Goal: Transaction & Acquisition: Obtain resource

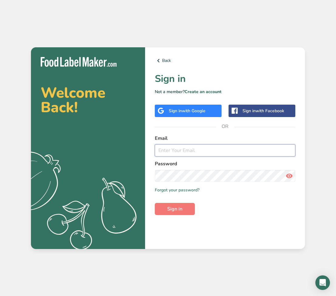
click at [190, 150] on input "email" at bounding box center [225, 151] width 141 height 12
type input "[EMAIL_ADDRESS][DOMAIN_NAME]"
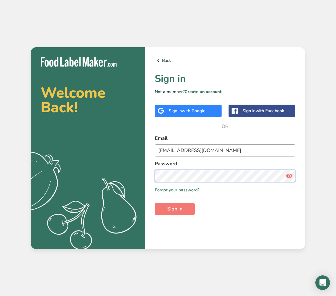
click at [155, 203] on button "Sign in" at bounding box center [175, 209] width 40 height 12
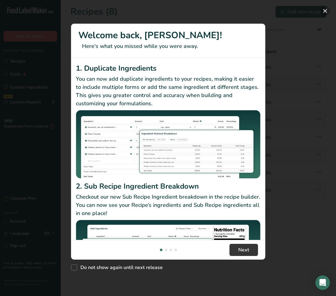
click at [324, 9] on button "New Features" at bounding box center [325, 11] width 10 height 10
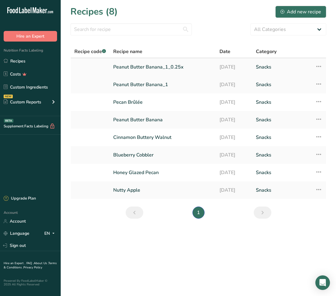
click at [163, 68] on link "Peanut Butter Banana_1_0.25x" at bounding box center [162, 67] width 99 height 13
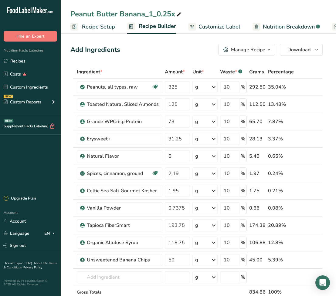
click at [181, 15] on icon at bounding box center [178, 14] width 5 height 9
drag, startPoint x: 174, startPoint y: 13, endPoint x: 209, endPoint y: 21, distance: 35.7
click at [143, 14] on input "Peanut Butter Banana_1_0.25x" at bounding box center [198, 14] width 256 height 11
type input "Peanut Butter Banana (no almonds 0.25)"
click at [312, 104] on span at bounding box center [309, 104] width 7 height 7
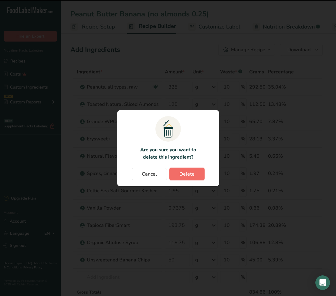
click at [187, 173] on span "Delete" at bounding box center [187, 174] width 15 height 7
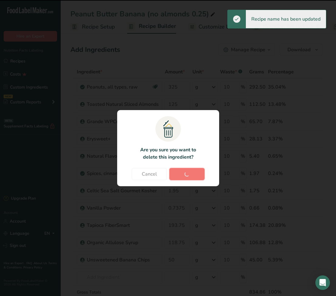
type input "73"
type input "31.25"
type input "6"
type input "2.19"
type input "1.95"
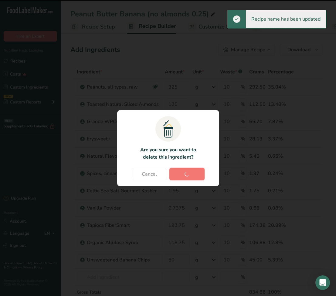
type input "0.7375"
type input "193.75"
type input "118.75"
type input "50"
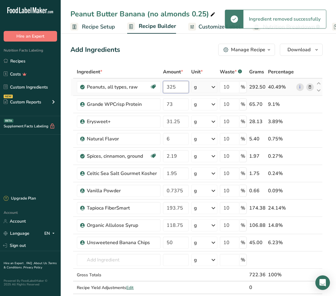
drag, startPoint x: 170, startPoint y: 87, endPoint x: 167, endPoint y: 87, distance: 3.1
click at [167, 87] on input "325" at bounding box center [176, 87] width 26 height 12
click at [179, 87] on input "325" at bounding box center [176, 87] width 26 height 12
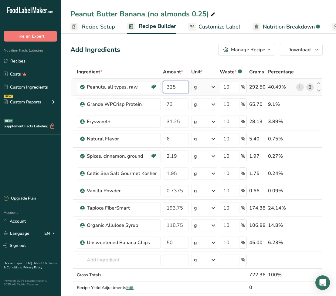
drag, startPoint x: 178, startPoint y: 86, endPoint x: 164, endPoint y: 87, distance: 14.3
click at [164, 87] on input "325" at bounding box center [176, 87] width 26 height 12
type input "450"
click at [301, 54] on button "Download" at bounding box center [301, 50] width 43 height 12
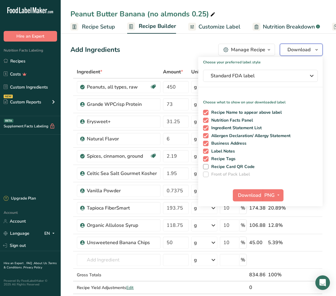
scroll to position [2, 0]
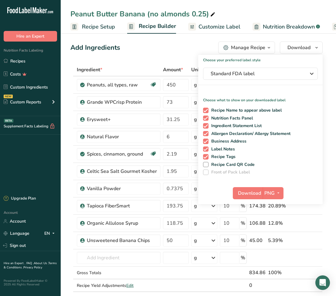
click at [255, 49] on div "Manage Recipe" at bounding box center [248, 47] width 34 height 7
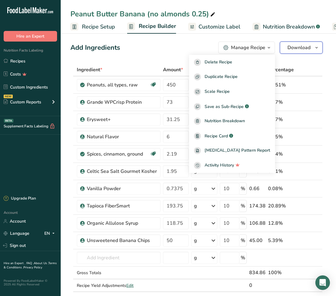
click at [309, 51] on span "Download" at bounding box center [299, 47] width 23 height 7
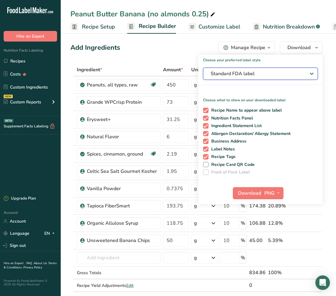
click at [264, 73] on span "Standard FDA label" at bounding box center [256, 73] width 91 height 7
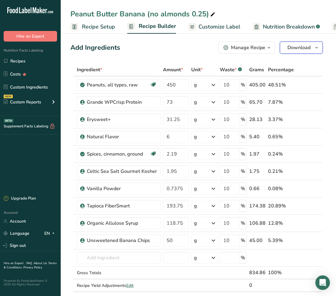
click at [304, 46] on span "Download" at bounding box center [299, 47] width 23 height 7
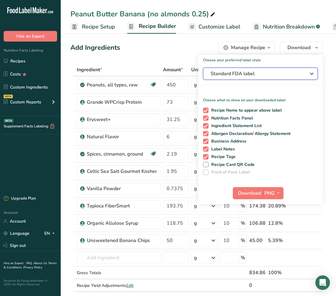
click at [270, 72] on span "Standard FDA label" at bounding box center [256, 73] width 91 height 7
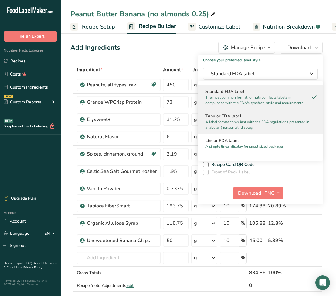
click at [248, 118] on h2 "Tabular FDA label" at bounding box center [261, 116] width 110 height 6
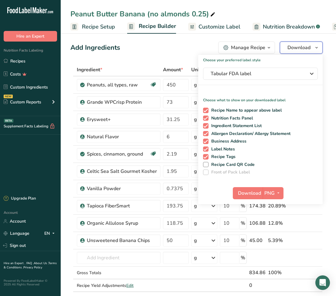
click at [311, 53] on button "Download" at bounding box center [301, 48] width 43 height 12
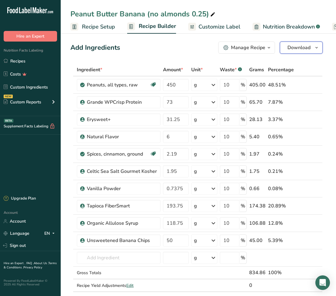
click at [309, 45] on span "Download" at bounding box center [299, 47] width 23 height 7
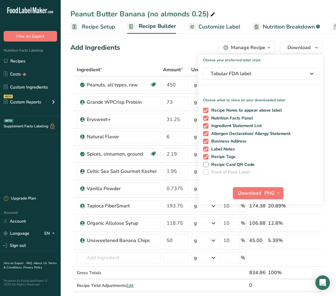
click at [275, 65] on div "Choose your preferred label style Tabular FDA label Standard FDA label The most…" at bounding box center [260, 129] width 125 height 149
click at [274, 71] on span "Tabular FDA label" at bounding box center [256, 73] width 91 height 7
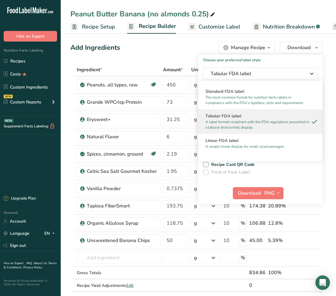
click at [247, 124] on p "A label format compliant with the FDA regulations presented in a tabular (horiz…" at bounding box center [258, 124] width 104 height 11
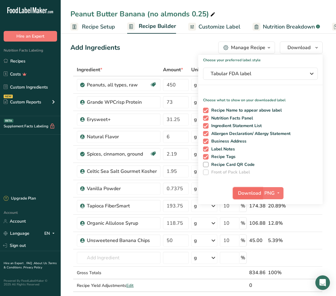
click at [254, 194] on span "Download" at bounding box center [249, 193] width 23 height 7
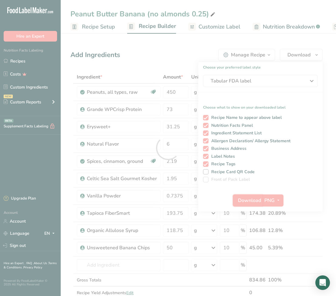
scroll to position [5, 0]
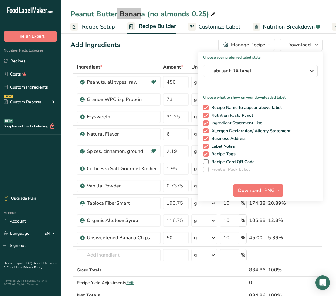
click at [270, 0] on div "Peanut Butter Banana (no almonds 0.25) Recipe Setup Recipe Builder Customize La…" at bounding box center [198, 17] width 275 height 34
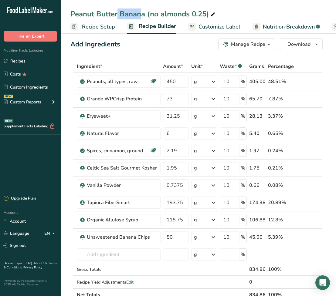
click at [212, 15] on icon at bounding box center [212, 14] width 5 height 9
drag, startPoint x: 209, startPoint y: 15, endPoint x: 164, endPoint y: 12, distance: 44.7
click at [166, 12] on input "Peanut Butter Banana (no almonds 0.25)" at bounding box center [198, 14] width 256 height 11
drag, startPoint x: 149, startPoint y: 13, endPoint x: 225, endPoint y: 14, distance: 76.2
click at [225, 14] on input "Peanut Butter Banana (no almonds 0.25)" at bounding box center [198, 14] width 256 height 11
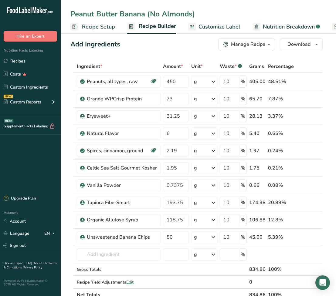
click at [288, 9] on input "Peanut Butter Banana (No Almonds)" at bounding box center [198, 14] width 256 height 11
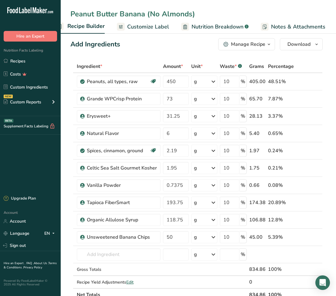
scroll to position [0, 137]
type input "Peanut Butter Banana (No Almonds)"
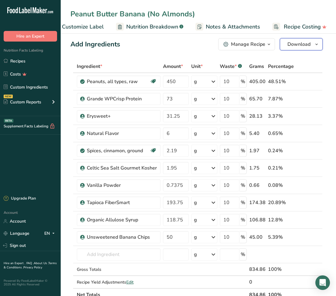
click at [296, 43] on span "Download" at bounding box center [299, 44] width 23 height 7
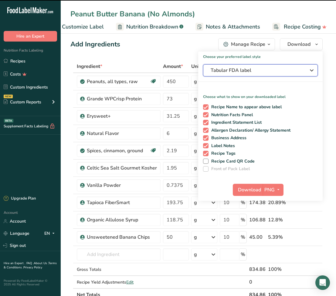
click at [269, 72] on span "Tabular FDA label" at bounding box center [256, 70] width 91 height 7
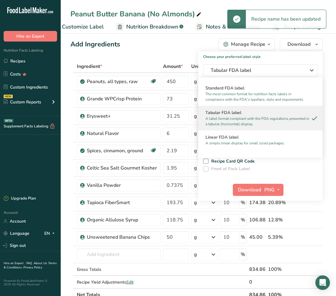
click at [256, 118] on p "A label format compliant with the FDA regulations presented in a tabular (horiz…" at bounding box center [258, 121] width 104 height 11
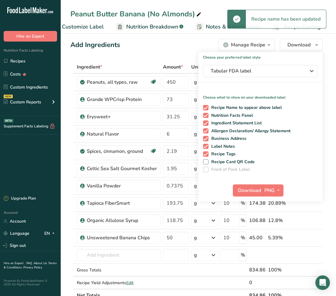
click at [262, 80] on div "Choose your preferred label style Tabular FDA label Standard FDA label The most…" at bounding box center [260, 126] width 125 height 149
click at [262, 71] on span "Tabular FDA label" at bounding box center [256, 70] width 91 height 7
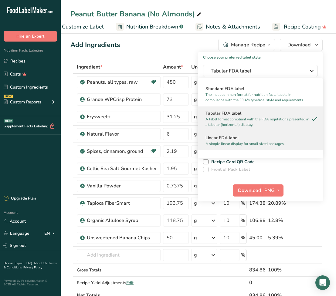
click at [254, 140] on h2 "Linear FDA label" at bounding box center [261, 138] width 110 height 6
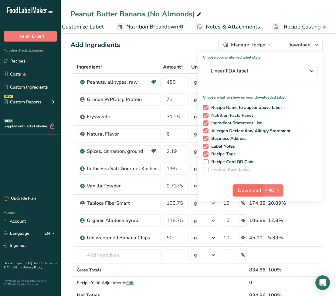
click at [261, 191] on button "Download" at bounding box center [248, 191] width 30 height 12
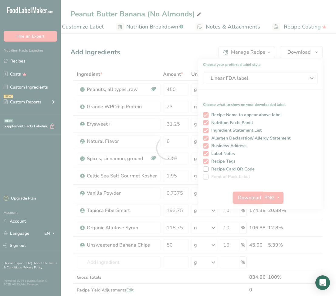
scroll to position [0, 0]
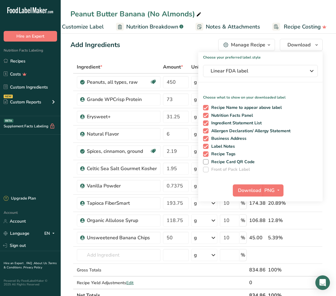
click at [104, 28] on ul "Recipe Setup Recipe Builder Customize Label Nutrition Breakdown .a-a{fill:#3473…" at bounding box center [131, 26] width 415 height 14
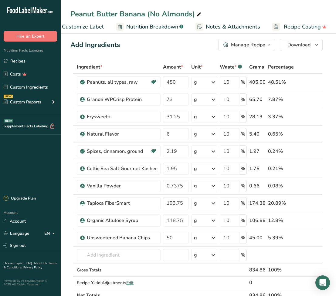
drag, startPoint x: 84, startPoint y: 26, endPoint x: 111, endPoint y: 33, distance: 28.7
click at [84, 26] on span "Customize Label" at bounding box center [83, 27] width 42 height 8
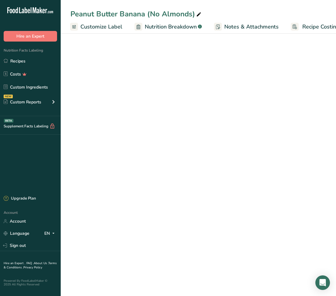
click at [72, 25] on icon at bounding box center [74, 27] width 5 height 8
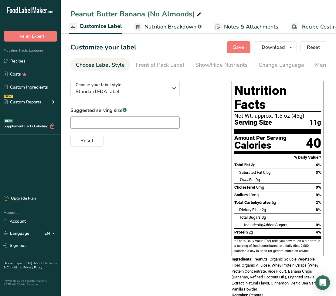
drag, startPoint x: 324, startPoint y: 57, endPoint x: 335, endPoint y: 49, distance: 13.5
click at [324, 56] on section "Customize your label Save Download Choose what to show on your downloaded label…" at bounding box center [198, 173] width 275 height 283
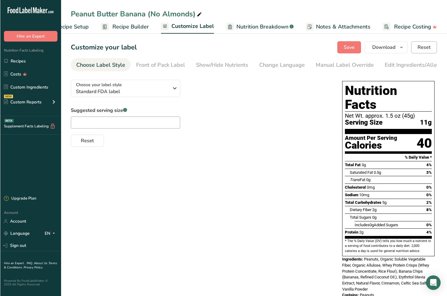
scroll to position [0, 26]
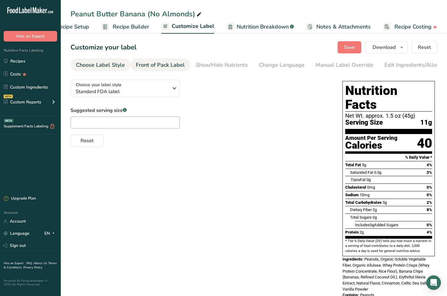
click at [148, 61] on div "Front of Pack Label" at bounding box center [160, 65] width 49 height 8
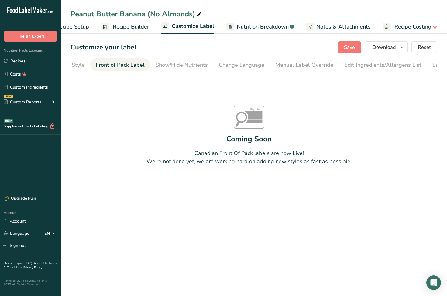
scroll to position [0, 59]
click at [73, 26] on span "Recipe Setup" at bounding box center [72, 27] width 33 height 8
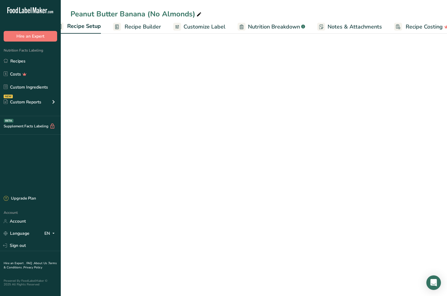
scroll to position [0, 2]
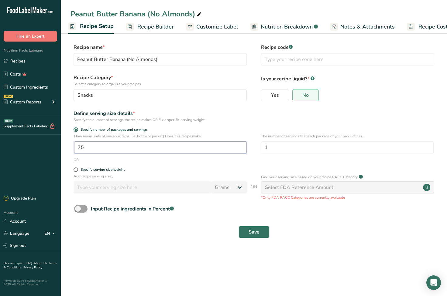
drag, startPoint x: 96, startPoint y: 149, endPoint x: 59, endPoint y: 147, distance: 36.5
click at [60, 147] on div ".a-20{fill:#fff;} Hire an Expert Nutrition Facts Labeling Recipes Costs Custom …" at bounding box center [223, 148] width 447 height 296
drag, startPoint x: 115, startPoint y: 150, endPoint x: 39, endPoint y: 142, distance: 76.3
click at [39, 142] on div ".a-20{fill:#fff;} Hire an Expert Nutrition Facts Labeling Recipes Costs Custom …" at bounding box center [223, 148] width 447 height 296
type input "18"
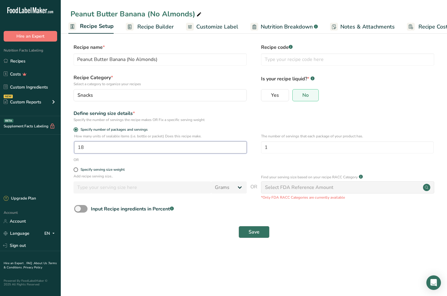
click at [238, 226] on button "Save" at bounding box center [253, 232] width 31 height 12
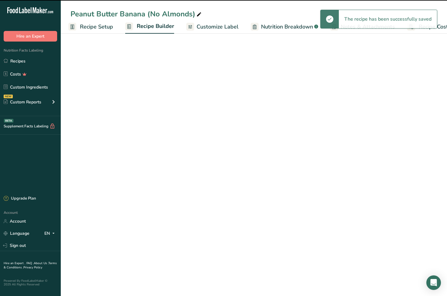
drag, startPoint x: 93, startPoint y: 149, endPoint x: 46, endPoint y: 142, distance: 48.3
click at [46, 142] on div ".a-20{fill:#fff;} Hire an Expert Nutrition Facts Labeling Recipes Costs Custom …" at bounding box center [223, 148] width 447 height 296
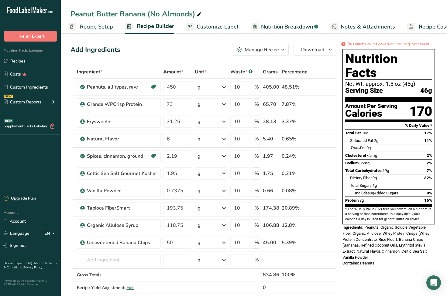
click at [98, 28] on span "Recipe Setup" at bounding box center [96, 27] width 33 height 8
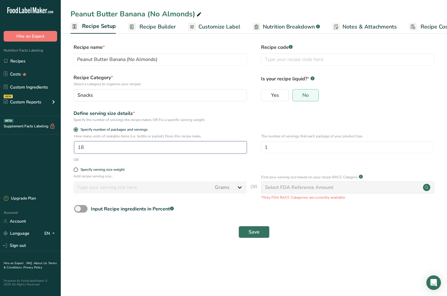
drag, startPoint x: 90, startPoint y: 147, endPoint x: 58, endPoint y: 145, distance: 32.6
click at [64, 145] on section "Recipe name * Peanut Butter Banana (No Almonds) Recipe code .a-a{fill:#347362;}…" at bounding box center [254, 142] width 386 height 220
drag, startPoint x: 75, startPoint y: 148, endPoint x: 63, endPoint y: 146, distance: 12.2
click at [72, 147] on div "How many units of sealable items (i.e. bottle or packet) Does this recipe make.…" at bounding box center [253, 146] width 367 height 24
type input "20"
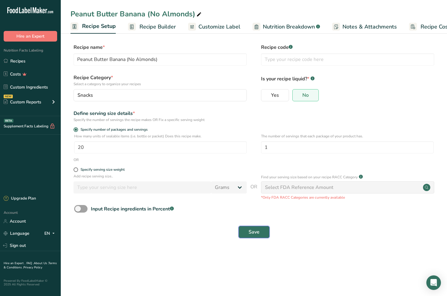
click at [263, 228] on button "Save" at bounding box center [253, 232] width 31 height 12
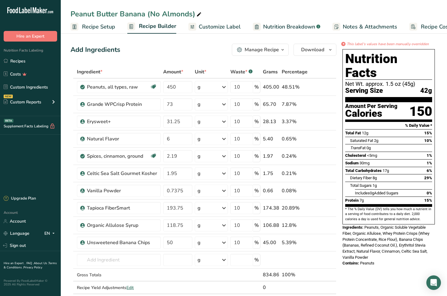
click at [92, 26] on span "Recipe Setup" at bounding box center [98, 27] width 33 height 8
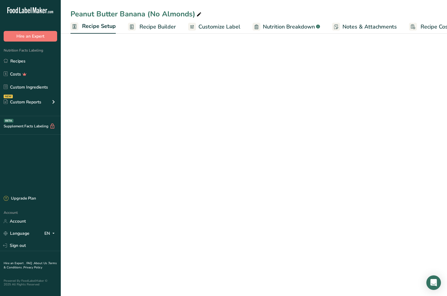
scroll to position [0, 2]
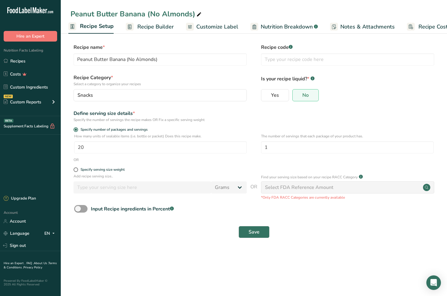
click at [154, 26] on span "Recipe Builder" at bounding box center [155, 27] width 36 height 8
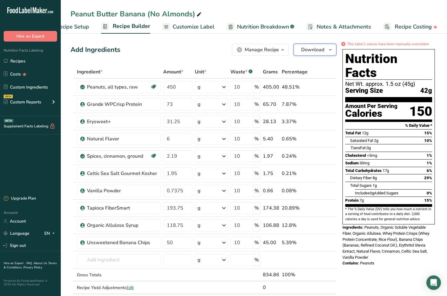
click at [320, 47] on span "Download" at bounding box center [312, 49] width 23 height 7
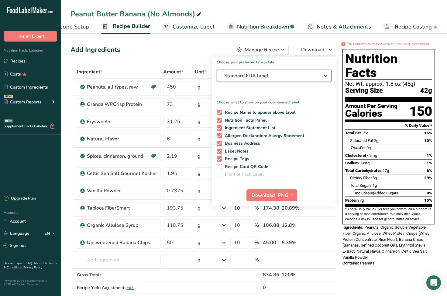
click at [280, 77] on span "Standard FDA label" at bounding box center [269, 75] width 91 height 7
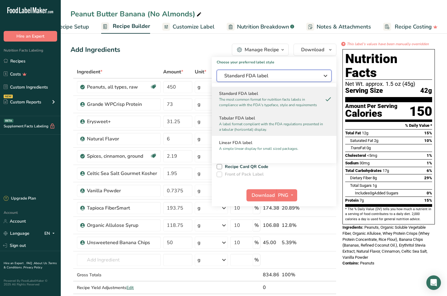
scroll to position [0, 0]
click at [276, 118] on h2 "Tabular FDA label" at bounding box center [274, 118] width 110 height 6
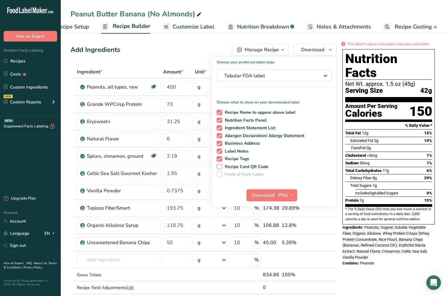
scroll to position [4, 0]
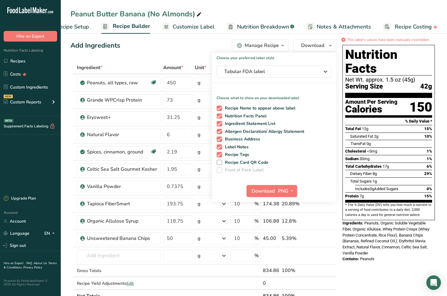
click at [296, 78] on div "Choose your preferred label style Tabular FDA label Standard FDA label The most…" at bounding box center [274, 127] width 125 height 149
click at [296, 70] on span "Tabular FDA label" at bounding box center [269, 71] width 91 height 7
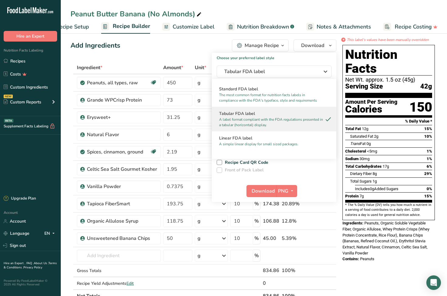
click at [266, 123] on p "A label format compliant with the FDA regulations presented in a tabular (horiz…" at bounding box center [271, 122] width 104 height 11
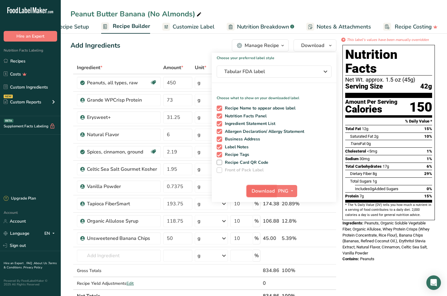
click at [269, 192] on span "Download" at bounding box center [262, 191] width 23 height 7
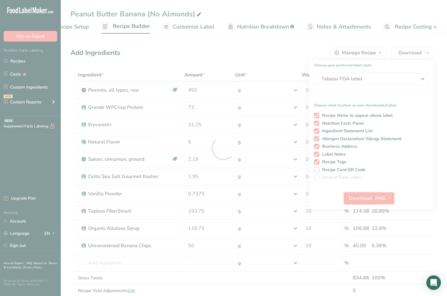
scroll to position [0, 0]
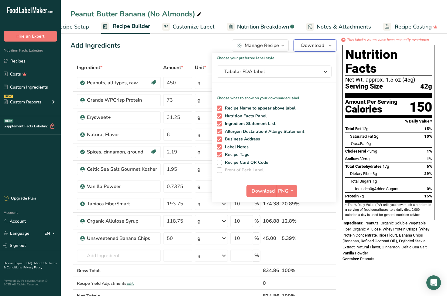
click at [315, 47] on span "Download" at bounding box center [312, 45] width 23 height 7
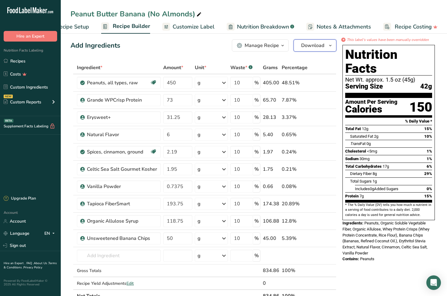
click at [313, 41] on button "Download" at bounding box center [314, 45] width 43 height 12
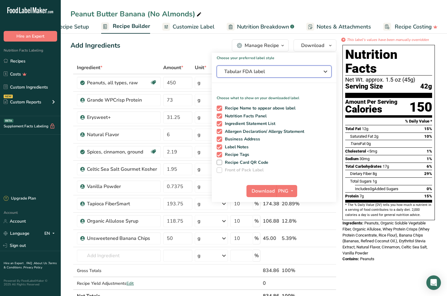
click at [280, 70] on span "Tabular FDA label" at bounding box center [269, 71] width 91 height 7
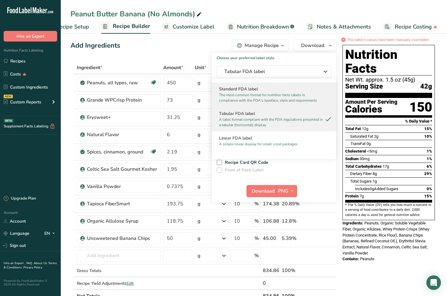
click at [277, 87] on h2 "Standard FDA label" at bounding box center [274, 89] width 110 height 6
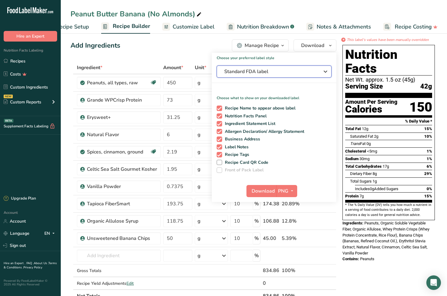
click at [280, 70] on span "Standard FDA label" at bounding box center [269, 71] width 91 height 7
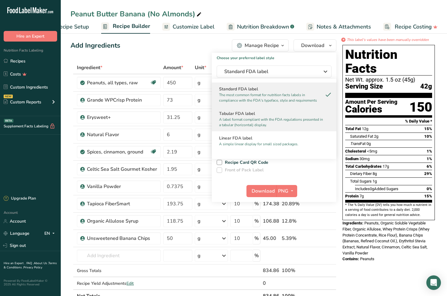
click at [274, 122] on p "A label format compliant with the FDA regulations presented in a tabular (horiz…" at bounding box center [271, 122] width 104 height 11
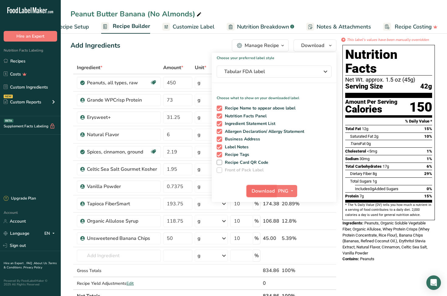
click at [270, 193] on span "Download" at bounding box center [262, 191] width 23 height 7
click at [336, 0] on div "Peanut Butter Banana (No Almonds) Recipe Setup Recipe Builder Customize Label N…" at bounding box center [254, 17] width 386 height 34
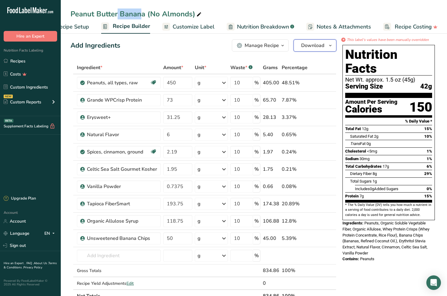
click at [327, 46] on span "button" at bounding box center [330, 45] width 7 height 7
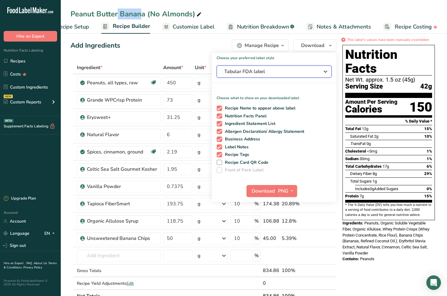
click at [286, 72] on span "Tabular FDA label" at bounding box center [269, 71] width 91 height 7
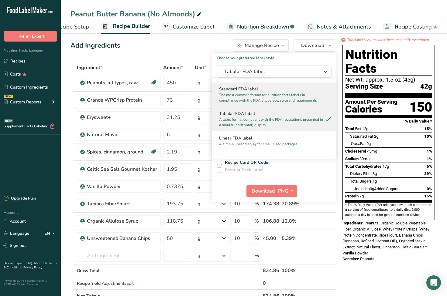
click at [243, 93] on p "The most common format for nutrition facts labels in compliance with the FDA's …" at bounding box center [271, 97] width 104 height 11
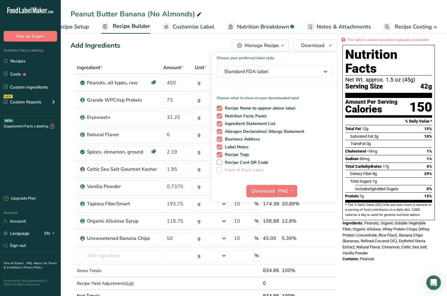
click at [267, 192] on span "Download" at bounding box center [262, 191] width 23 height 7
click at [320, 44] on span "Download" at bounding box center [312, 45] width 23 height 7
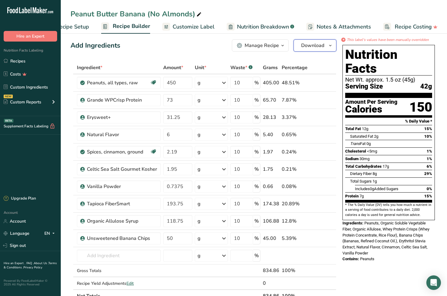
click at [320, 44] on span "Download" at bounding box center [312, 45] width 23 height 7
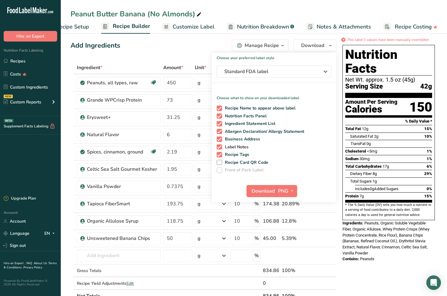
drag, startPoint x: 219, startPoint y: 154, endPoint x: 219, endPoint y: 148, distance: 6.4
click at [219, 154] on span at bounding box center [219, 154] width 5 height 5
click at [219, 154] on input "Recipe Tags" at bounding box center [219, 155] width 4 height 4
checkbox input "false"
drag, startPoint x: 219, startPoint y: 147, endPoint x: 219, endPoint y: 139, distance: 8.2
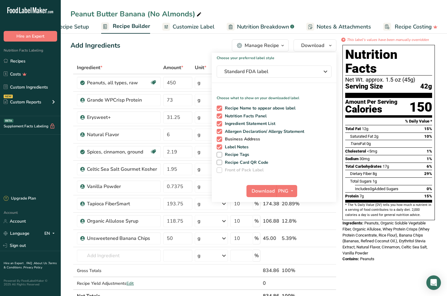
click at [219, 147] on span at bounding box center [219, 147] width 5 height 5
click at [219, 147] on input "Label Notes" at bounding box center [219, 147] width 4 height 4
checkbox input "false"
click at [219, 138] on span at bounding box center [219, 139] width 5 height 5
click at [219, 138] on input "Business Address" at bounding box center [219, 139] width 4 height 4
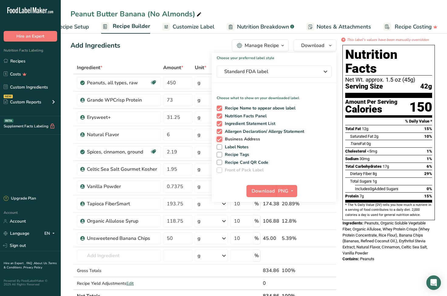
checkbox input "false"
click at [217, 131] on span at bounding box center [219, 131] width 5 height 5
click at [217, 131] on input "Allergen Declaration/ Allergy Statement" at bounding box center [219, 132] width 4 height 4
checkbox input "false"
click at [218, 122] on span at bounding box center [219, 123] width 5 height 5
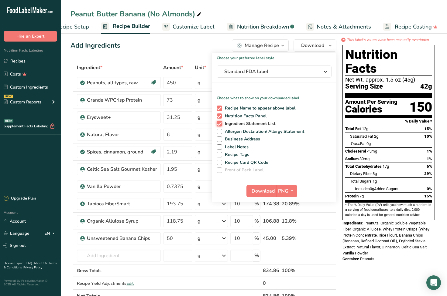
click at [218, 122] on input "Ingredient Statement List" at bounding box center [219, 124] width 4 height 4
checkbox input "false"
click at [218, 116] on span at bounding box center [219, 116] width 5 height 5
click at [218, 116] on input "Nutrition Facts Panel" at bounding box center [219, 116] width 4 height 4
checkbox input "false"
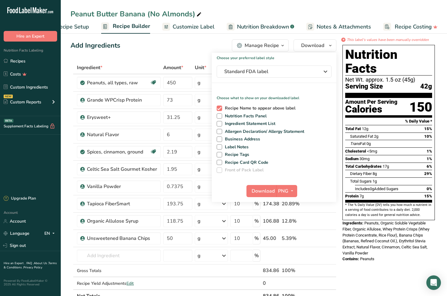
click at [218, 109] on span at bounding box center [219, 108] width 5 height 5
click at [218, 109] on input "Recipe Name to appear above label" at bounding box center [219, 108] width 4 height 4
checkbox input "false"
click at [220, 116] on span at bounding box center [219, 116] width 5 height 5
click at [220, 116] on input "Nutrition Facts Panel" at bounding box center [219, 116] width 4 height 4
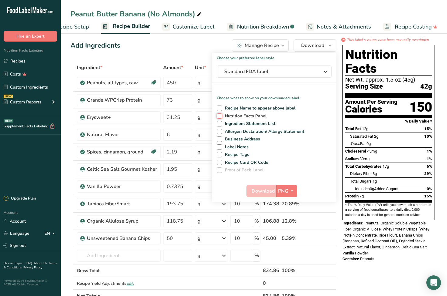
checkbox input "true"
click at [262, 191] on span "Download" at bounding box center [262, 191] width 23 height 7
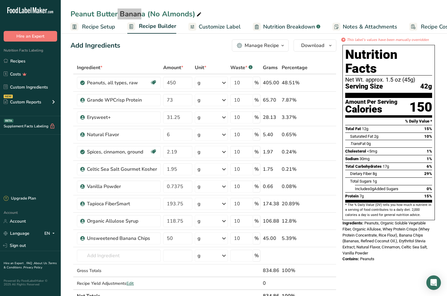
scroll to position [0, 26]
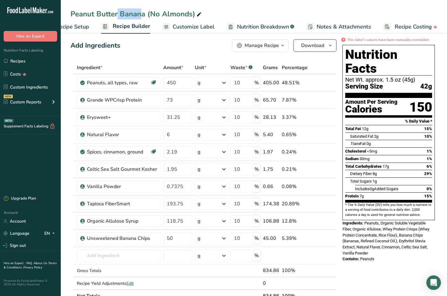
click at [333, 51] on button "Download" at bounding box center [314, 45] width 43 height 12
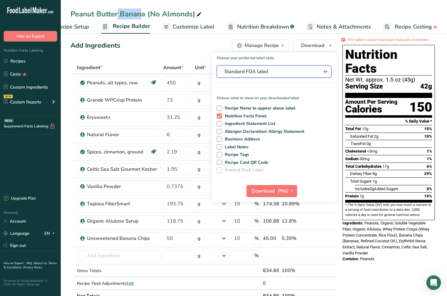
click at [290, 69] on span "Standard FDA label" at bounding box center [269, 71] width 91 height 7
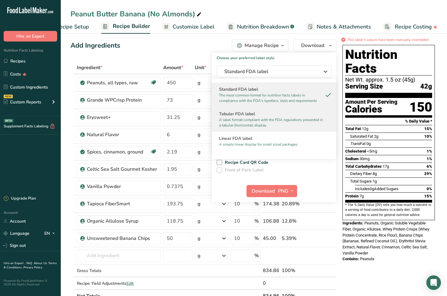
click at [304, 123] on p "A label format compliant with the FDA regulations presented in a tabular (horiz…" at bounding box center [271, 122] width 104 height 11
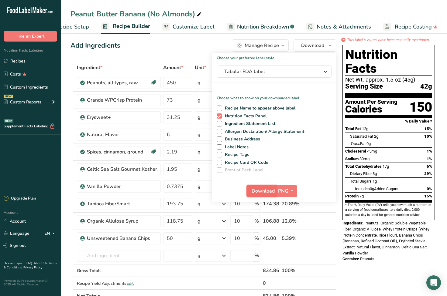
click at [265, 191] on span "Download" at bounding box center [262, 191] width 23 height 7
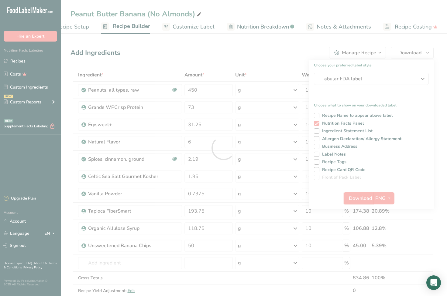
scroll to position [0, 0]
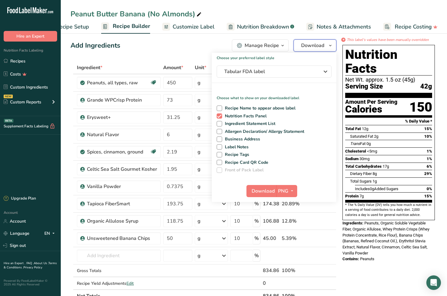
click at [301, 48] on span "Download" at bounding box center [312, 45] width 23 height 7
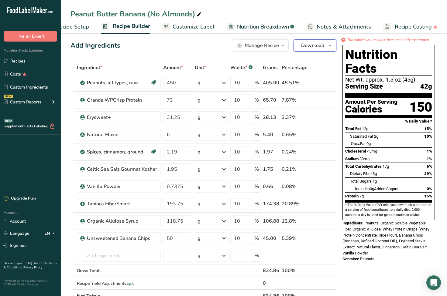
click at [332, 44] on icon "button" at bounding box center [330, 46] width 5 height 8
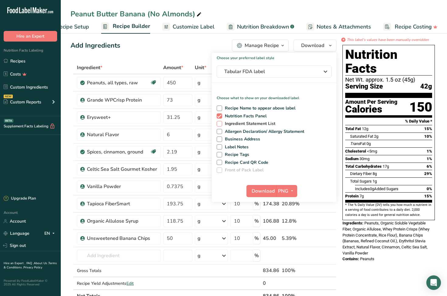
click at [221, 124] on span at bounding box center [219, 123] width 5 height 5
click at [221, 124] on input "Ingredient Statement List" at bounding box center [219, 124] width 4 height 4
checkbox input "true"
click at [220, 131] on span at bounding box center [219, 131] width 5 height 5
click at [220, 131] on input "Allergen Declaration/ Allergy Statement" at bounding box center [219, 132] width 4 height 4
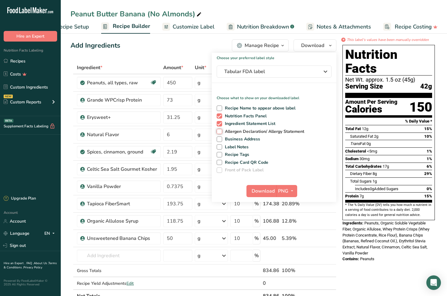
checkbox input "true"
click at [220, 140] on span at bounding box center [219, 139] width 5 height 5
click at [220, 140] on input "Business Address" at bounding box center [219, 139] width 4 height 4
click at [220, 140] on span at bounding box center [219, 139] width 5 height 5
click at [220, 140] on input "Business Address" at bounding box center [219, 139] width 4 height 4
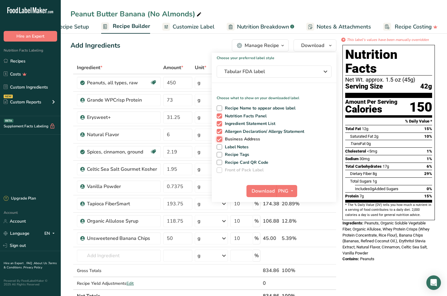
checkbox input "false"
click at [221, 106] on span at bounding box center [219, 108] width 5 height 5
click at [221, 106] on input "Recipe Name to appear above label" at bounding box center [219, 108] width 4 height 4
checkbox input "true"
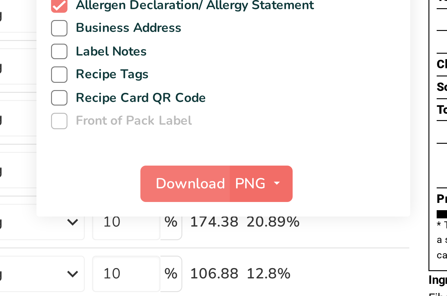
scroll to position [43, 0]
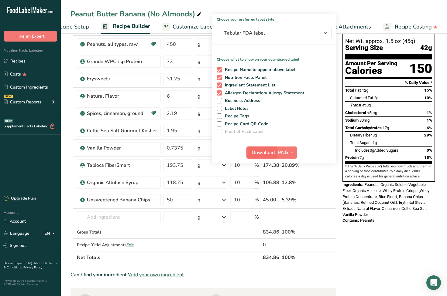
click at [268, 155] on span "Download" at bounding box center [262, 152] width 23 height 7
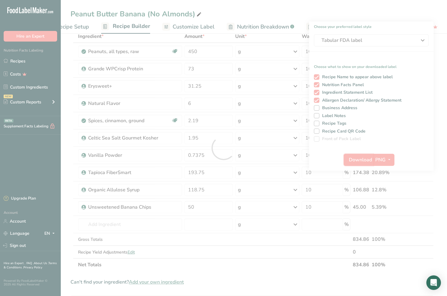
scroll to position [0, 0]
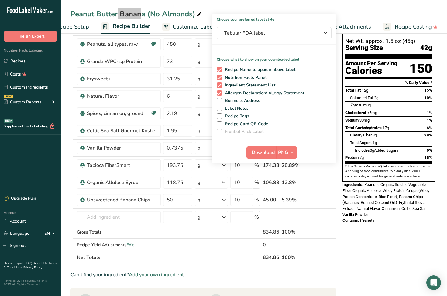
click at [354, 1] on div "Peanut Butter Banana (No Almonds) Recipe Setup Recipe Builder Customize Label N…" at bounding box center [254, 17] width 386 height 34
